Goal: Navigation & Orientation: Find specific page/section

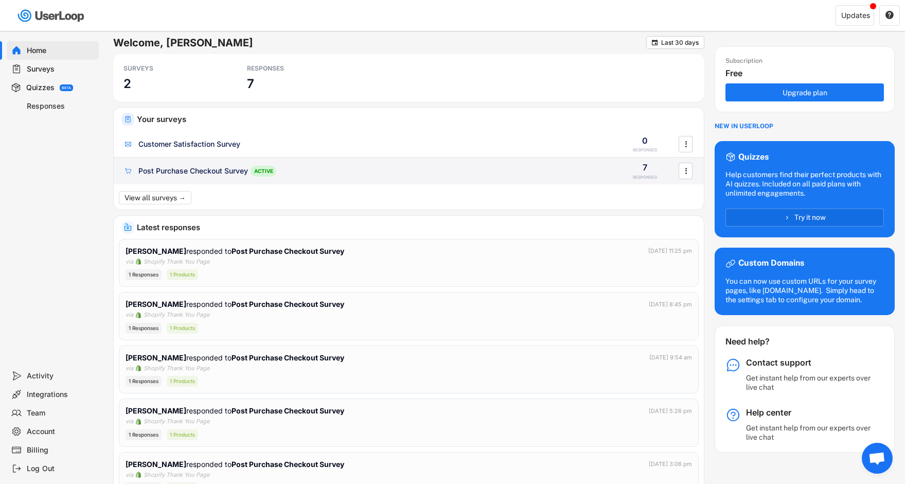
click at [647, 169] on div "7" at bounding box center [644, 167] width 5 height 11
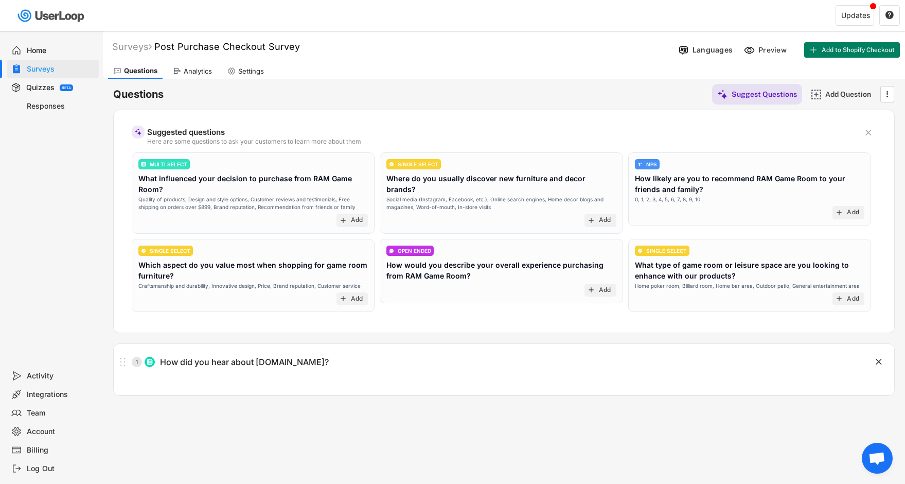
click at [37, 101] on div "Responses" at bounding box center [61, 106] width 68 height 10
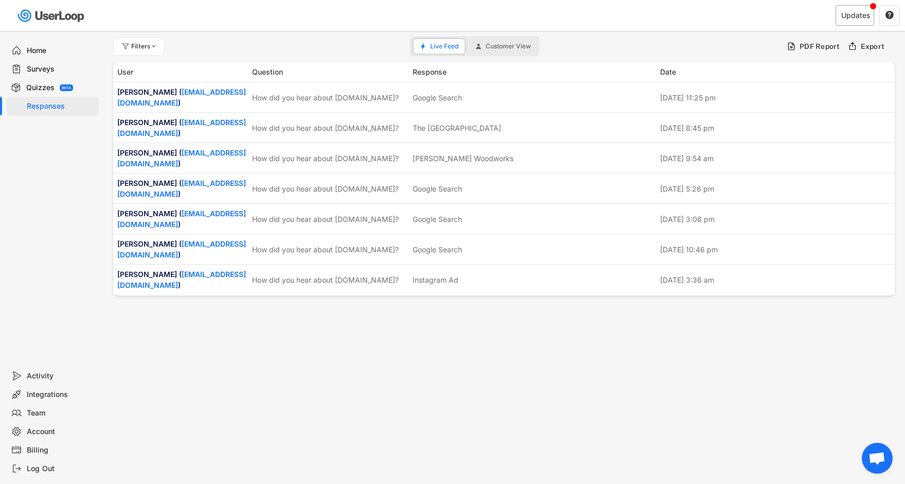
click at [837, 21] on div "Updates" at bounding box center [854, 15] width 39 height 21
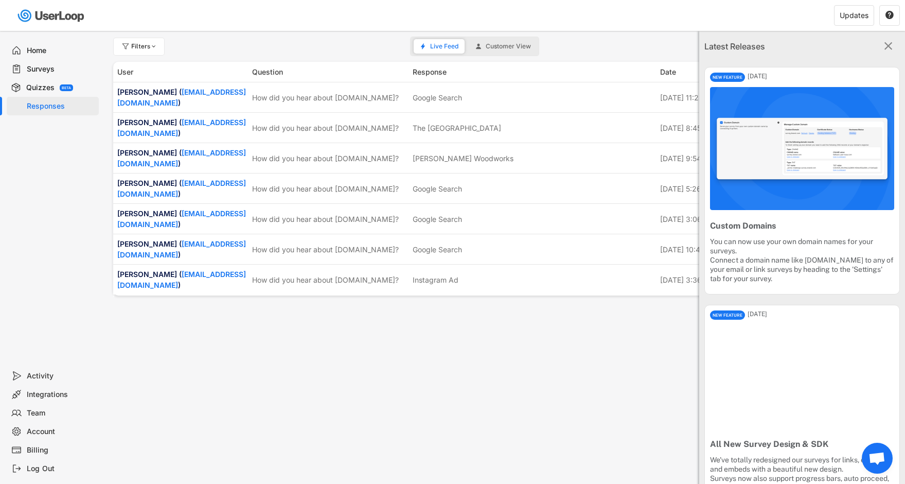
click at [889, 45] on text "" at bounding box center [888, 45] width 8 height 13
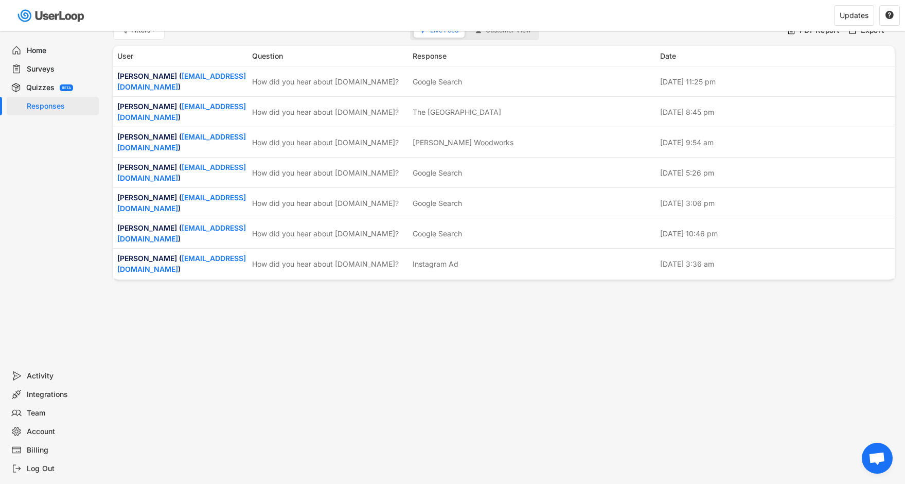
scroll to position [19, 0]
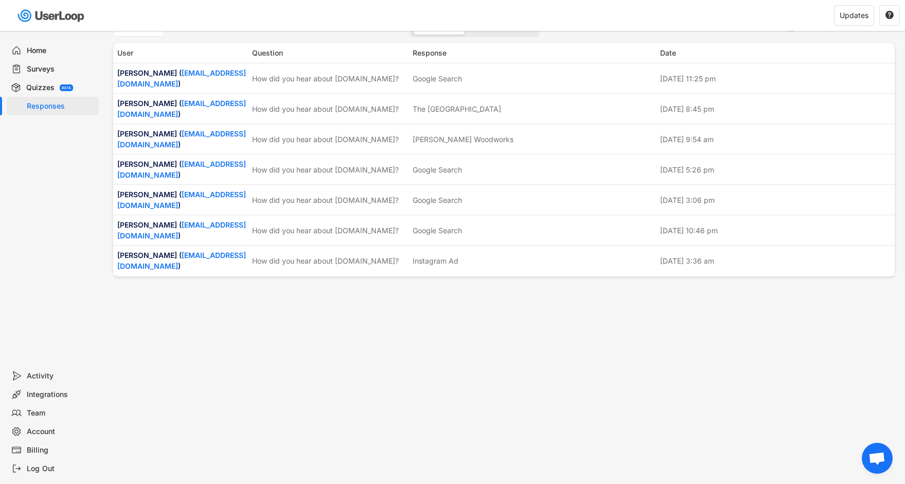
click at [37, 376] on div "Activity" at bounding box center [61, 376] width 68 height 10
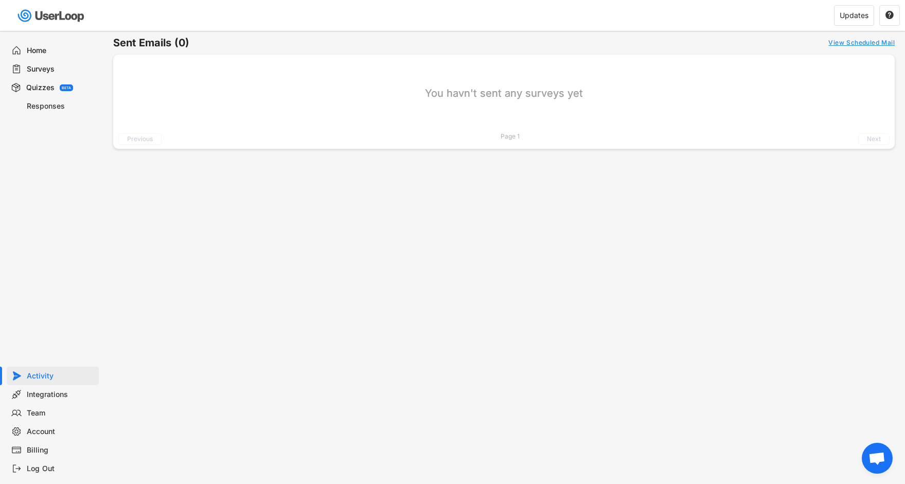
click at [34, 104] on div "Responses" at bounding box center [61, 106] width 68 height 10
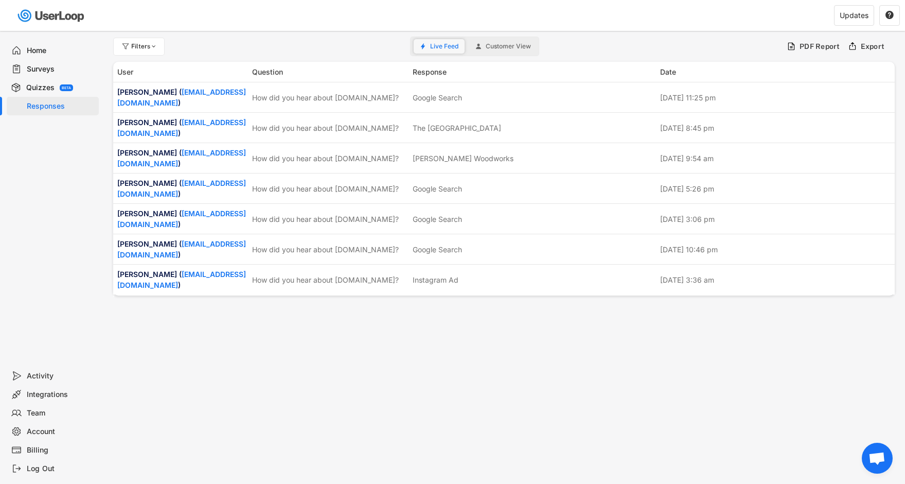
click at [448, 47] on span "Live Feed" at bounding box center [444, 46] width 28 height 6
click at [499, 45] on span "Customer View" at bounding box center [508, 46] width 45 height 6
